Goal: Information Seeking & Learning: Learn about a topic

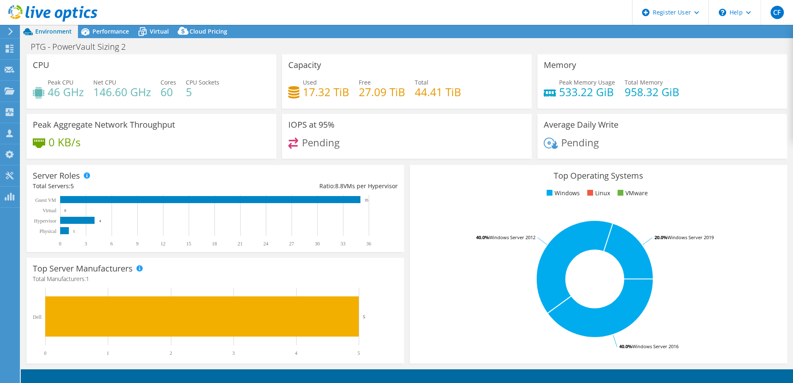
select select "USD"
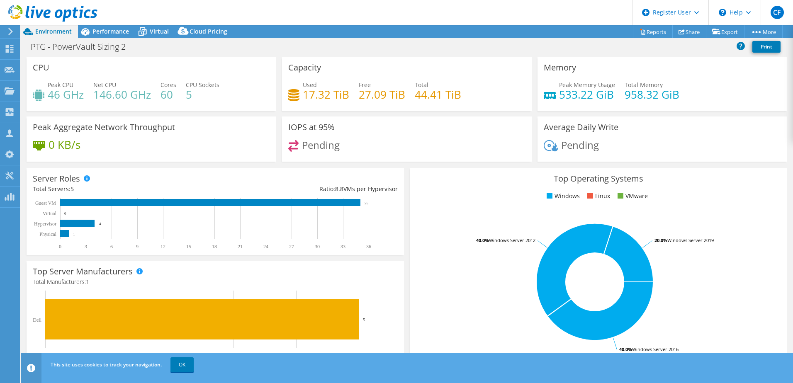
click at [685, 125] on div "Average Daily Write Pending" at bounding box center [662, 139] width 250 height 45
click at [90, 34] on icon at bounding box center [85, 31] width 15 height 15
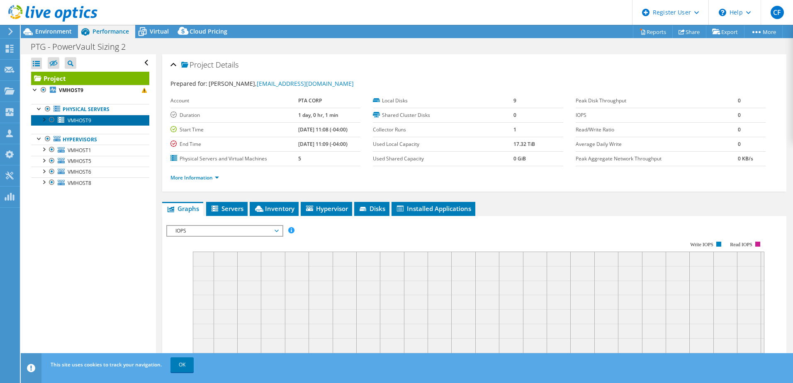
click at [74, 122] on span "VMHOST9" at bounding box center [80, 120] width 24 height 7
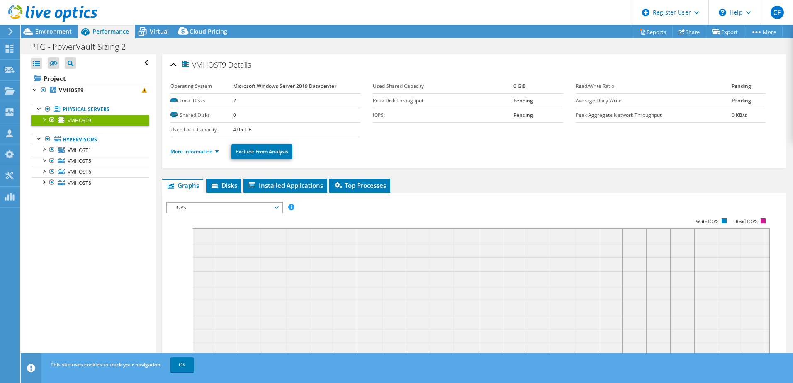
click at [44, 118] on div at bounding box center [43, 119] width 8 height 8
click at [38, 110] on div at bounding box center [39, 108] width 8 height 8
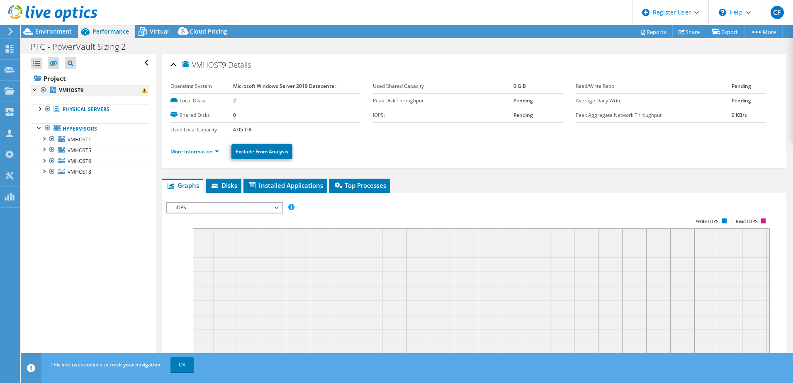
click at [33, 89] on div at bounding box center [35, 89] width 8 height 8
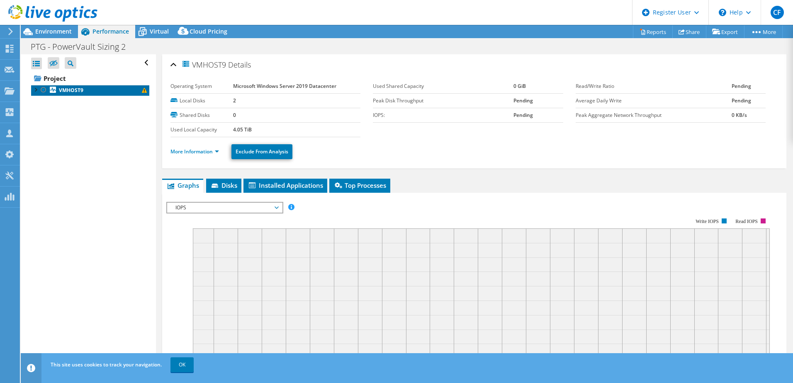
click at [142, 90] on span at bounding box center [144, 90] width 5 height 5
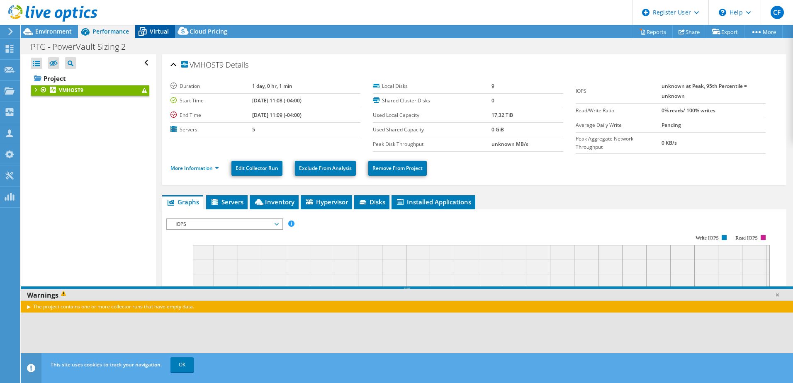
click at [158, 29] on span "Virtual" at bounding box center [159, 31] width 19 height 8
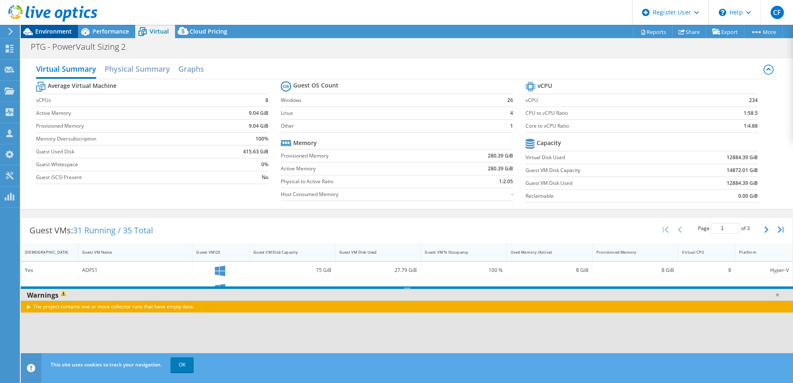
click at [62, 31] on span "Environment" at bounding box center [53, 31] width 36 height 8
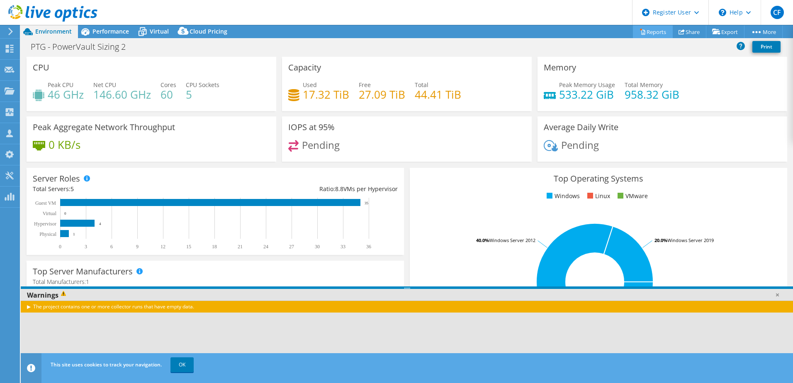
click at [658, 32] on link "Reports" at bounding box center [653, 31] width 40 height 13
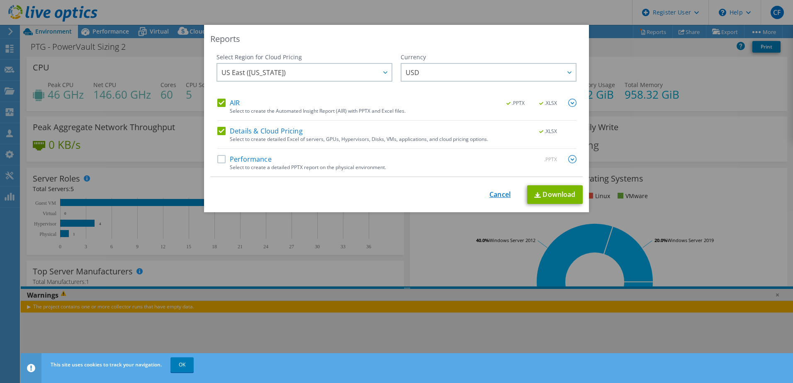
click at [489, 193] on link "Cancel" at bounding box center [499, 195] width 21 height 8
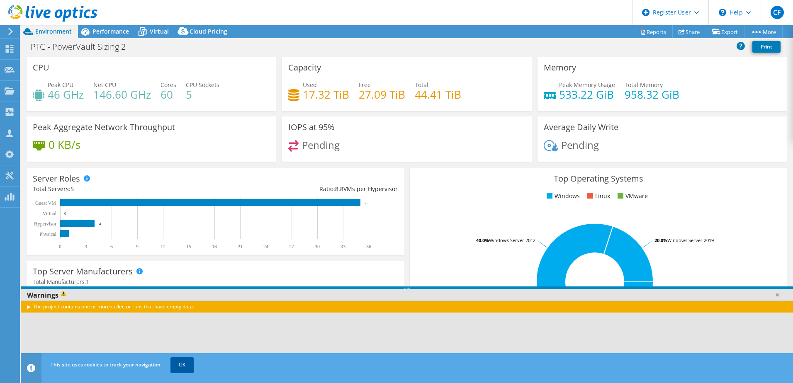
click at [175, 365] on link "OK" at bounding box center [181, 364] width 23 height 15
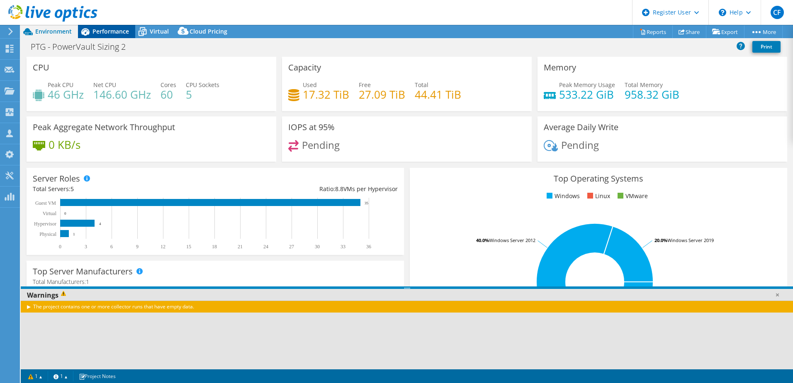
click at [108, 33] on span "Performance" at bounding box center [110, 31] width 36 height 8
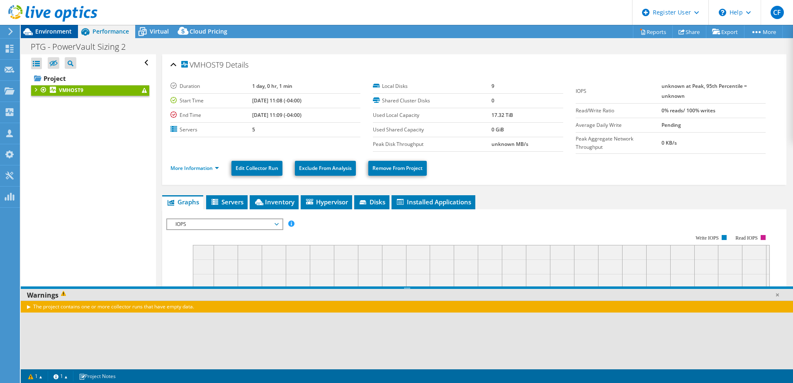
click at [66, 32] on span "Environment" at bounding box center [53, 31] width 36 height 8
